Goal: Task Accomplishment & Management: Manage account settings

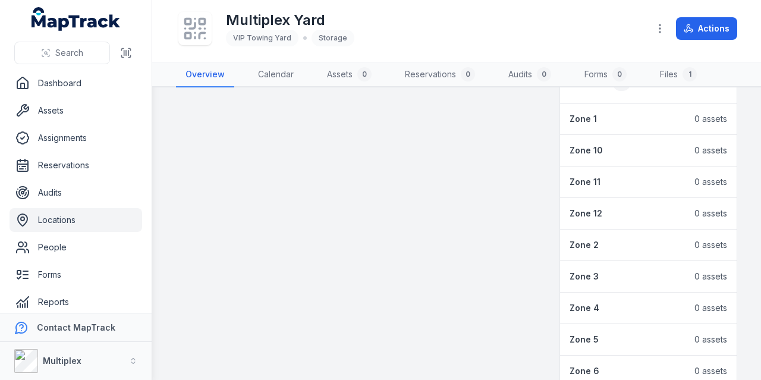
scroll to position [452, 0]
click at [666, 27] on icon "button" at bounding box center [660, 29] width 12 height 12
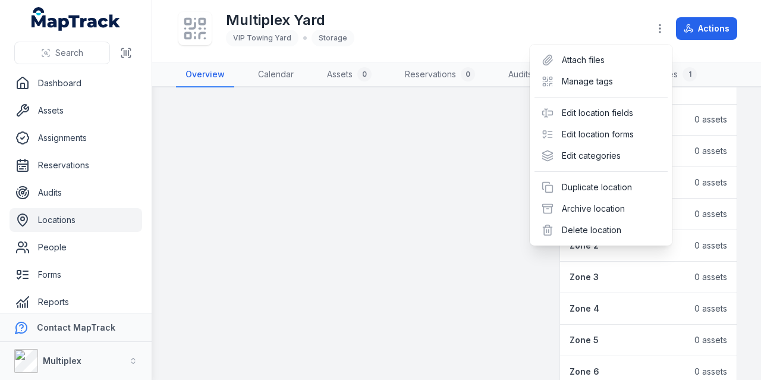
click at [414, 279] on div "Toggle Navigation Multiplex Yard VIP Towing Yard Storage Actions Overview Calen…" at bounding box center [456, 190] width 609 height 380
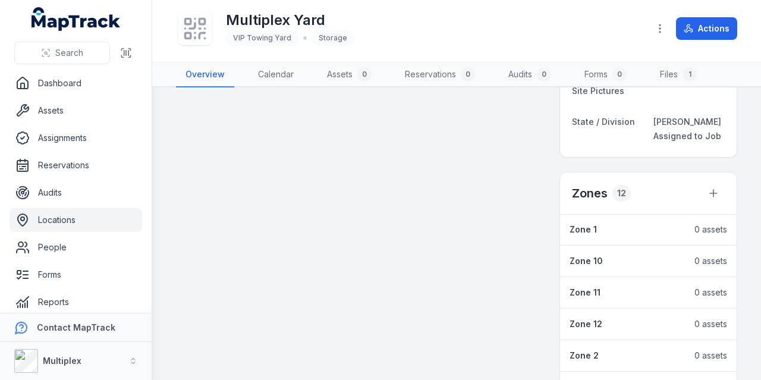
scroll to position [336, 0]
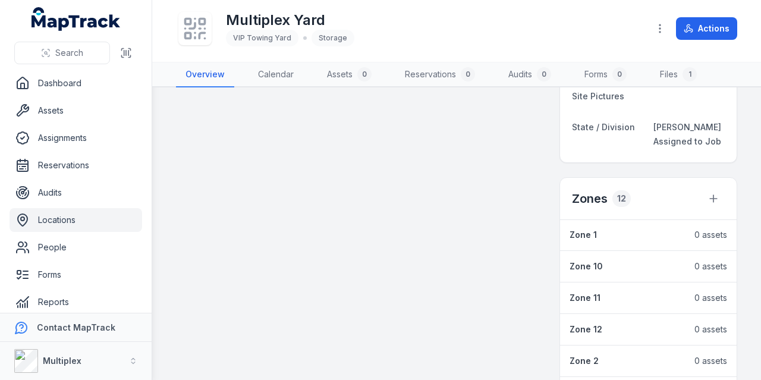
click at [612, 196] on div "12" at bounding box center [621, 198] width 18 height 17
click at [581, 201] on h2 "Zones" at bounding box center [590, 198] width 36 height 17
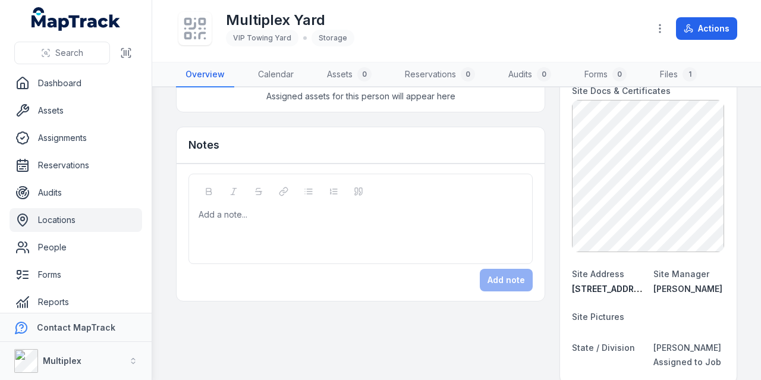
scroll to position [0, 0]
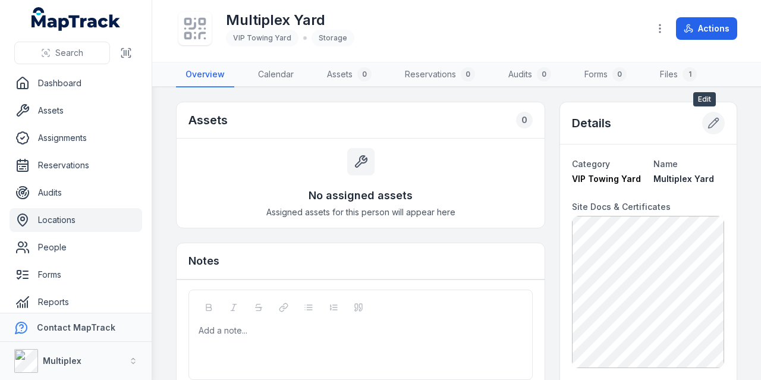
click at [707, 128] on icon at bounding box center [713, 123] width 12 height 12
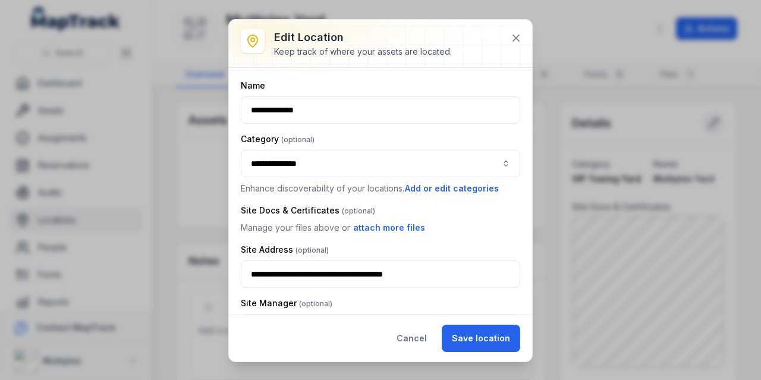
type input "**********"
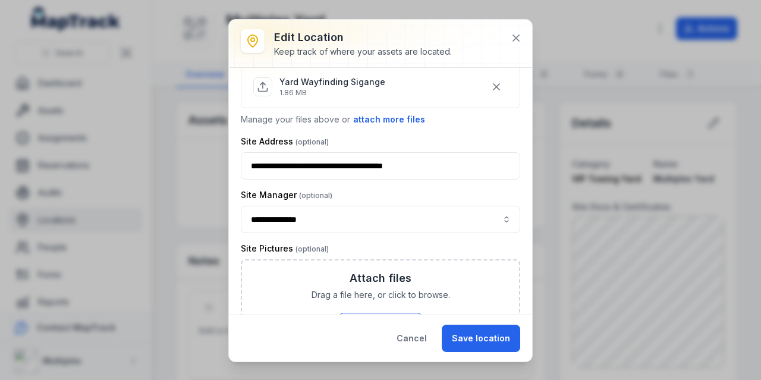
scroll to position [301, 0]
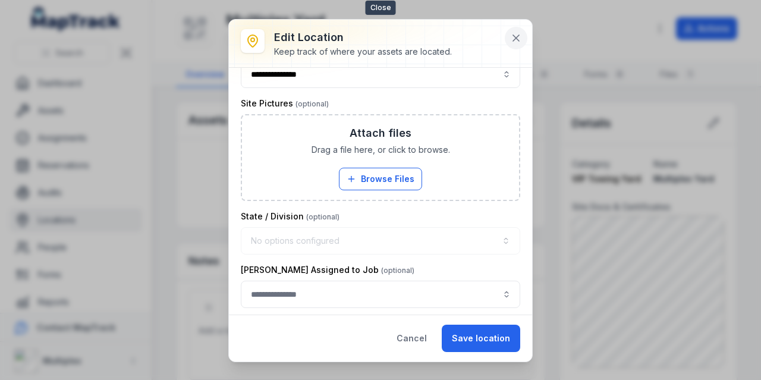
click at [518, 39] on icon at bounding box center [516, 38] width 6 height 6
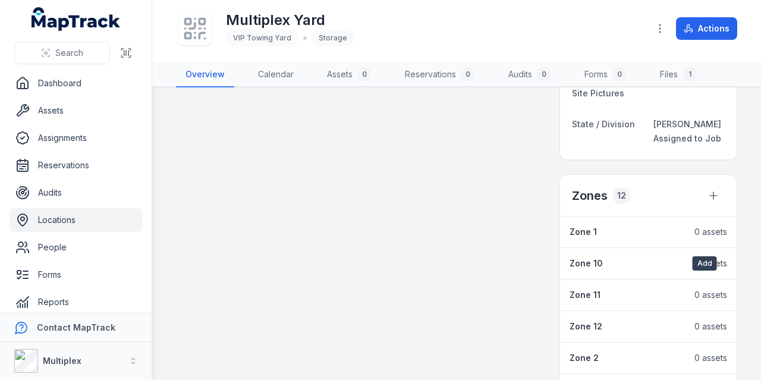
scroll to position [341, 0]
click at [707, 193] on icon at bounding box center [713, 194] width 12 height 12
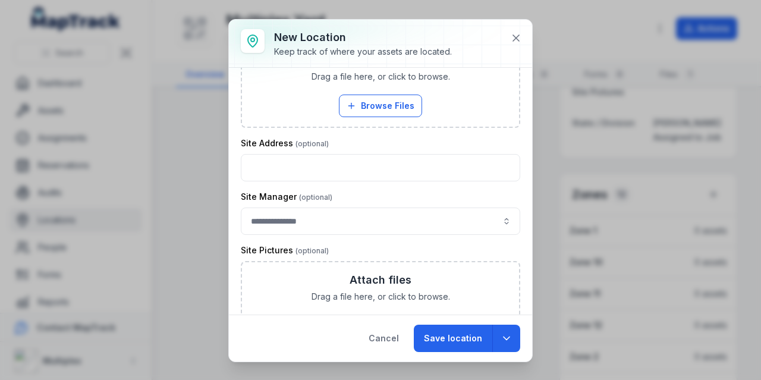
scroll to position [380, 0]
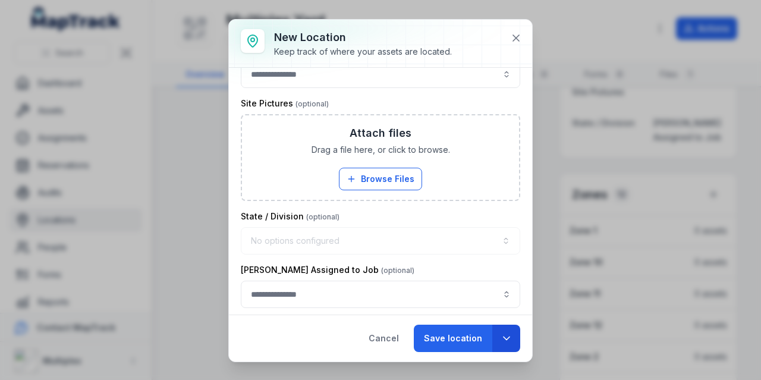
click at [506, 342] on icon "button" at bounding box center [507, 338] width 12 height 12
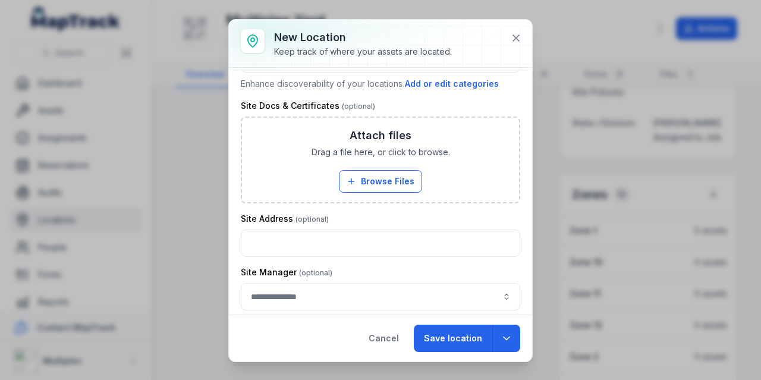
scroll to position [0, 0]
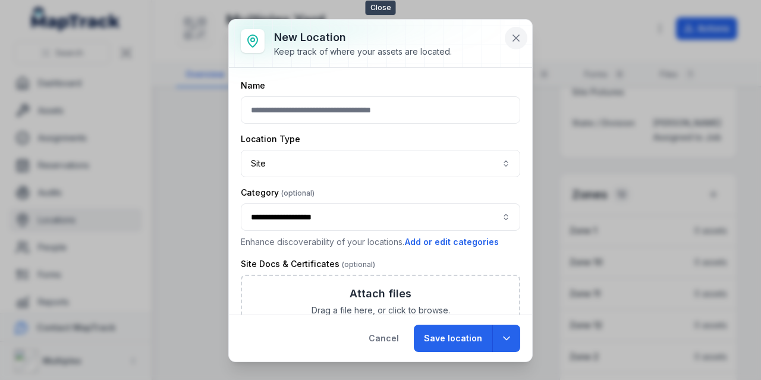
click at [514, 35] on icon at bounding box center [516, 38] width 6 height 6
